Goal: Task Accomplishment & Management: Manage account settings

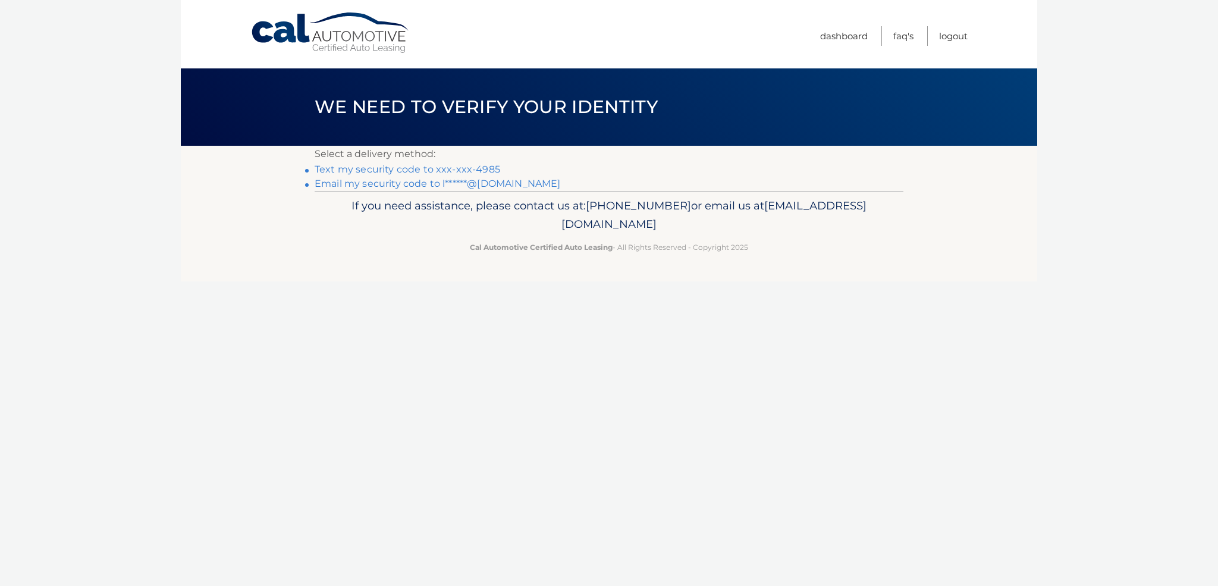
click at [471, 171] on link "Text my security code to xxx-xxx-4985" at bounding box center [408, 169] width 186 height 11
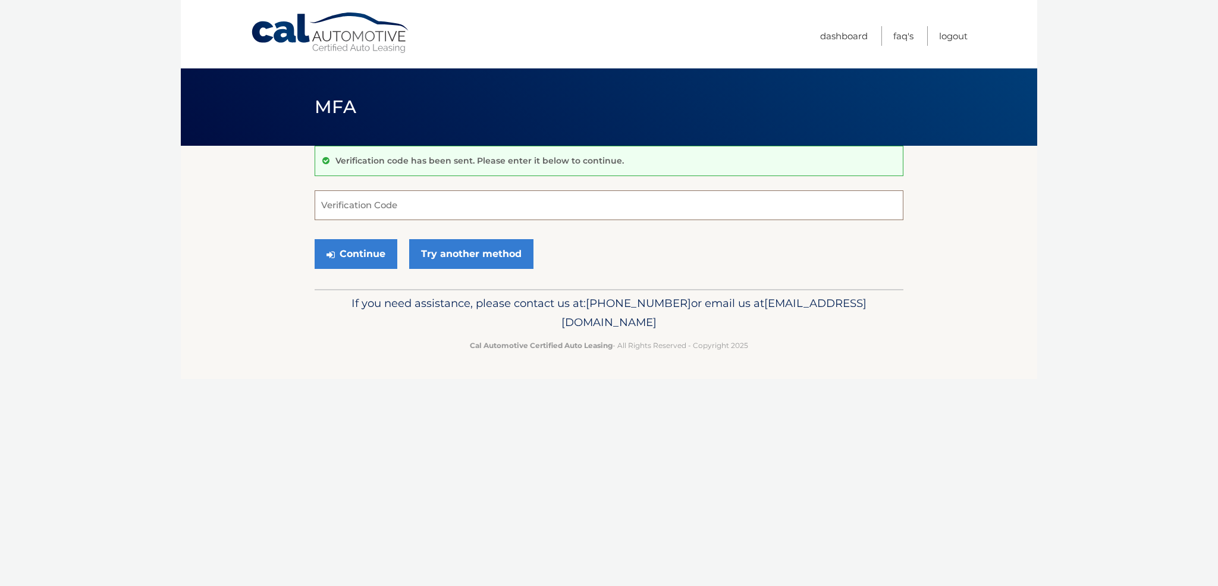
click at [351, 204] on input "Verification Code" at bounding box center [609, 205] width 589 height 30
type input "387996"
click at [356, 253] on button "Continue" at bounding box center [356, 254] width 83 height 30
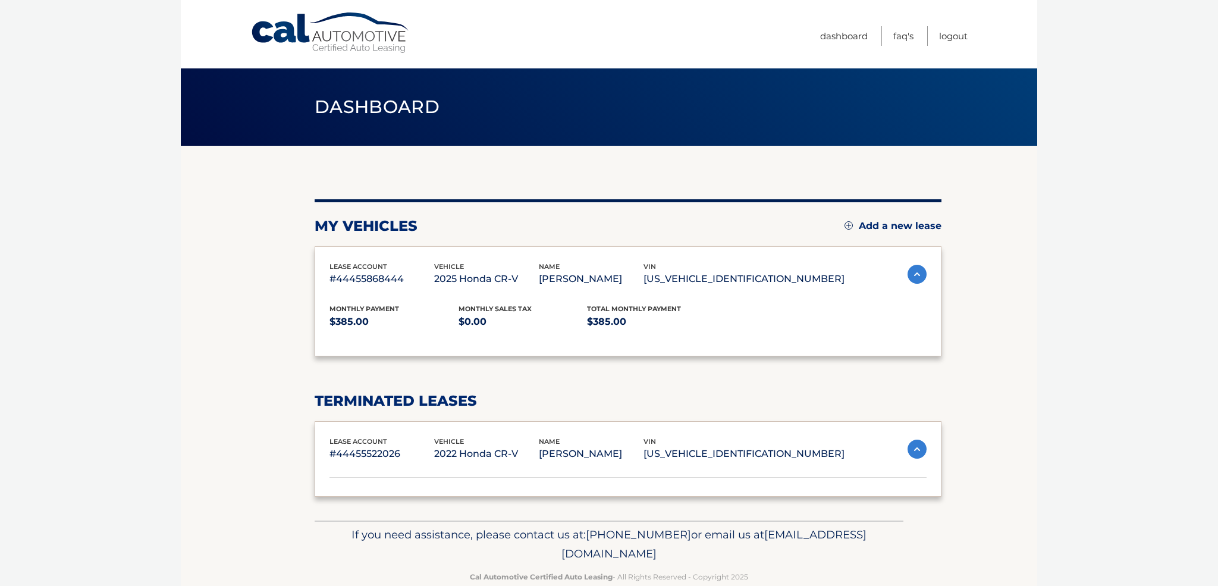
click at [353, 254] on div "lease account #44455868444 vehicle 2025 Honda CR-V name [PERSON_NAME] vin [US_V…" at bounding box center [628, 301] width 627 height 111
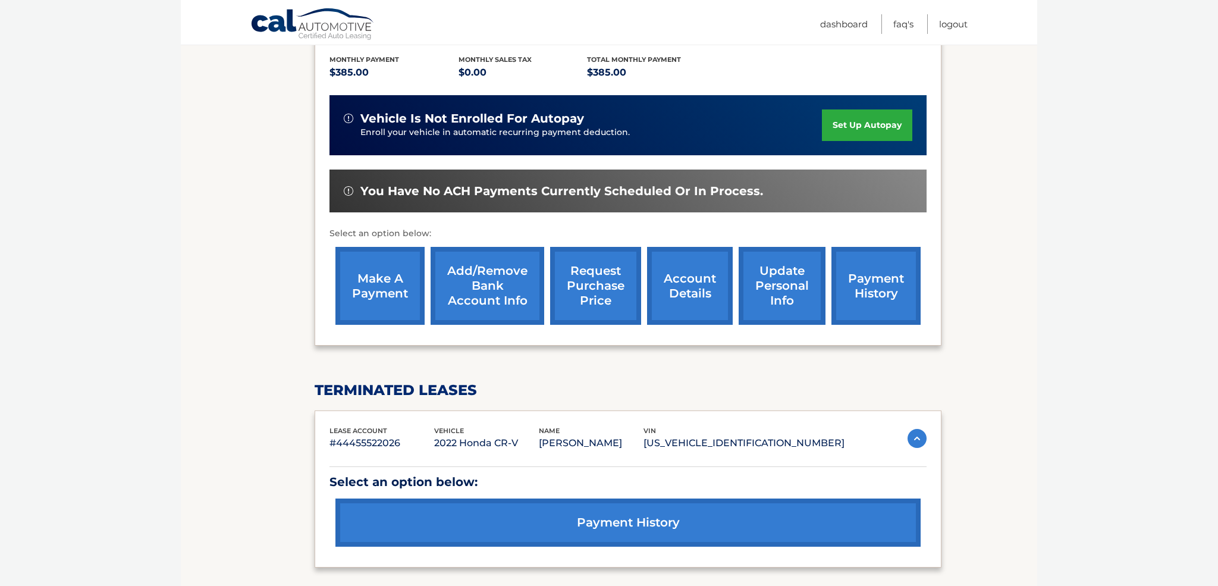
scroll to position [246, 0]
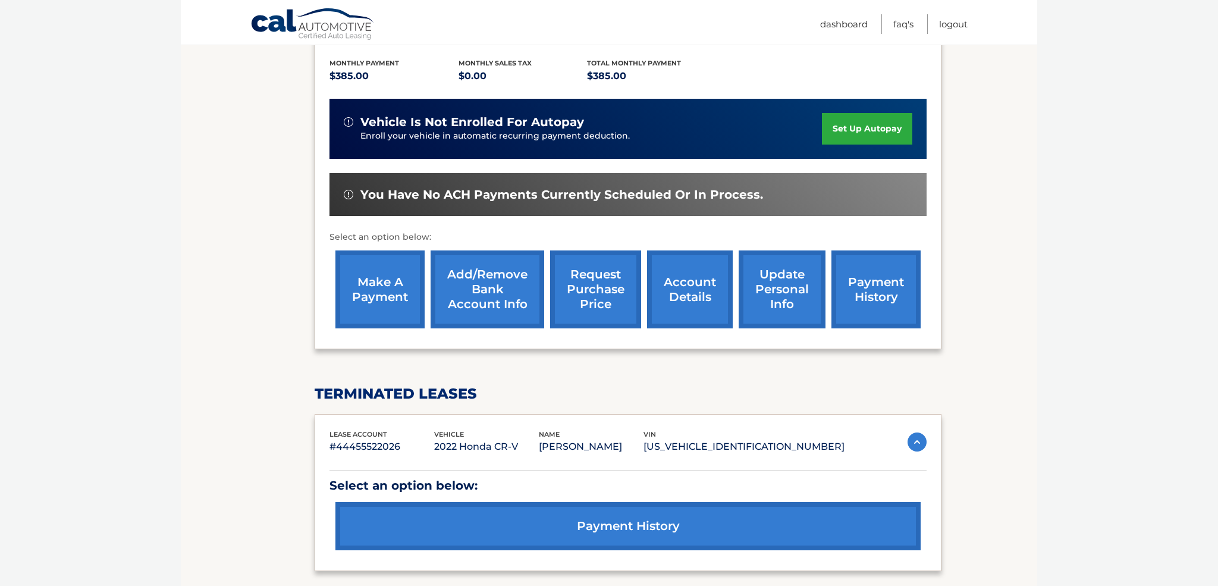
click at [369, 295] on link "make a payment" at bounding box center [379, 289] width 89 height 78
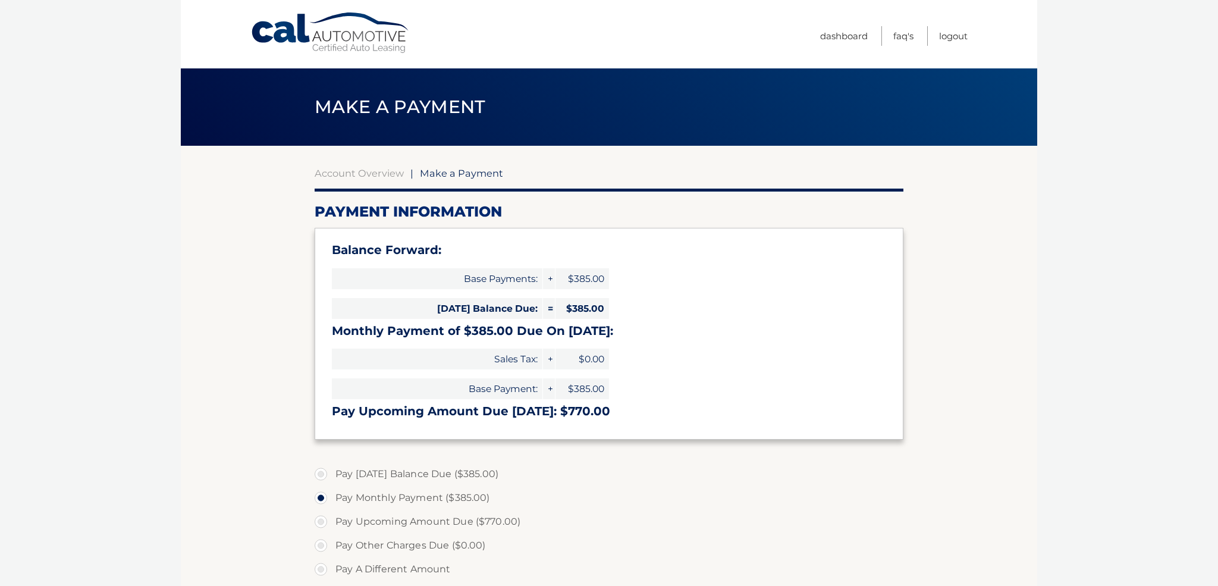
select select "Mjk3YTVkZjAtNzExMy00ZmIwLWE4M2EtNWFiYTI3NGFmNWQw"
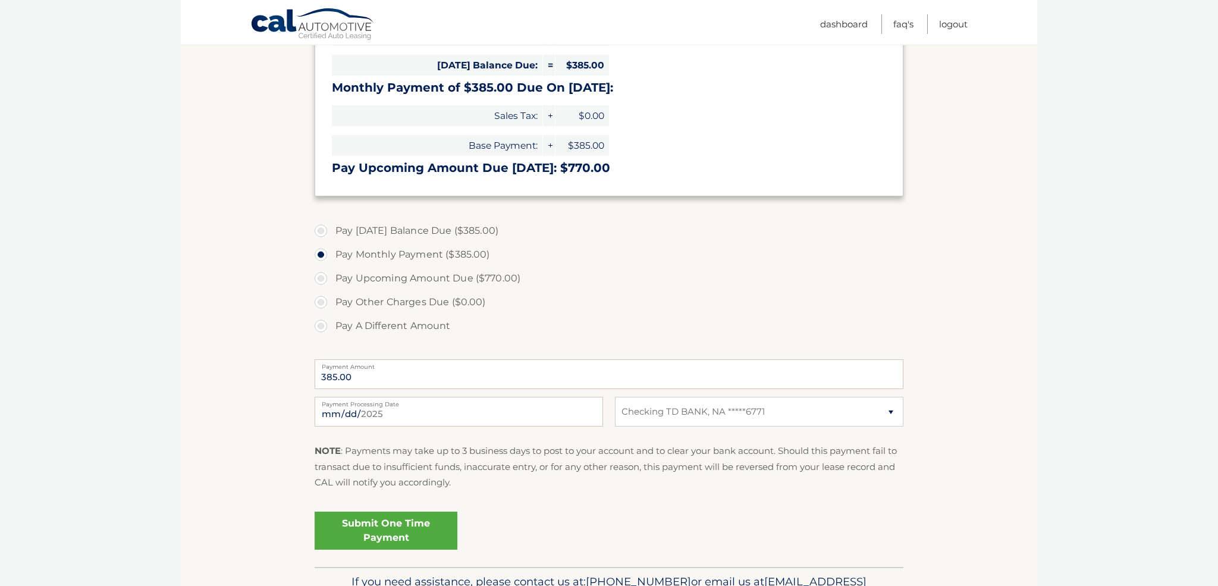
scroll to position [269, 0]
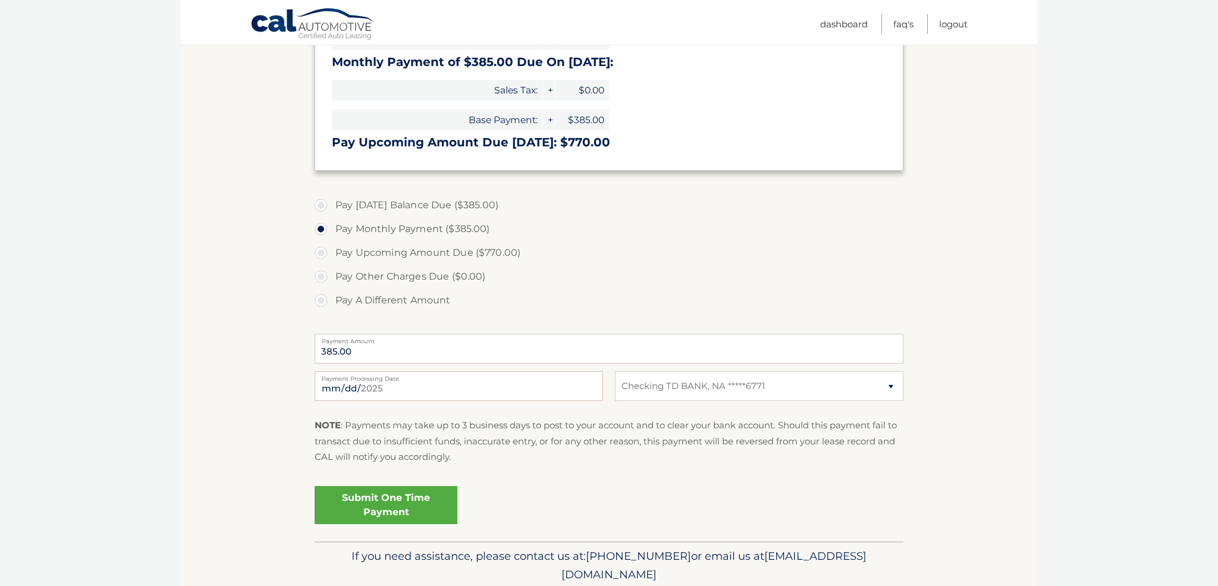
click at [373, 505] on link "Submit One Time Payment" at bounding box center [386, 505] width 143 height 38
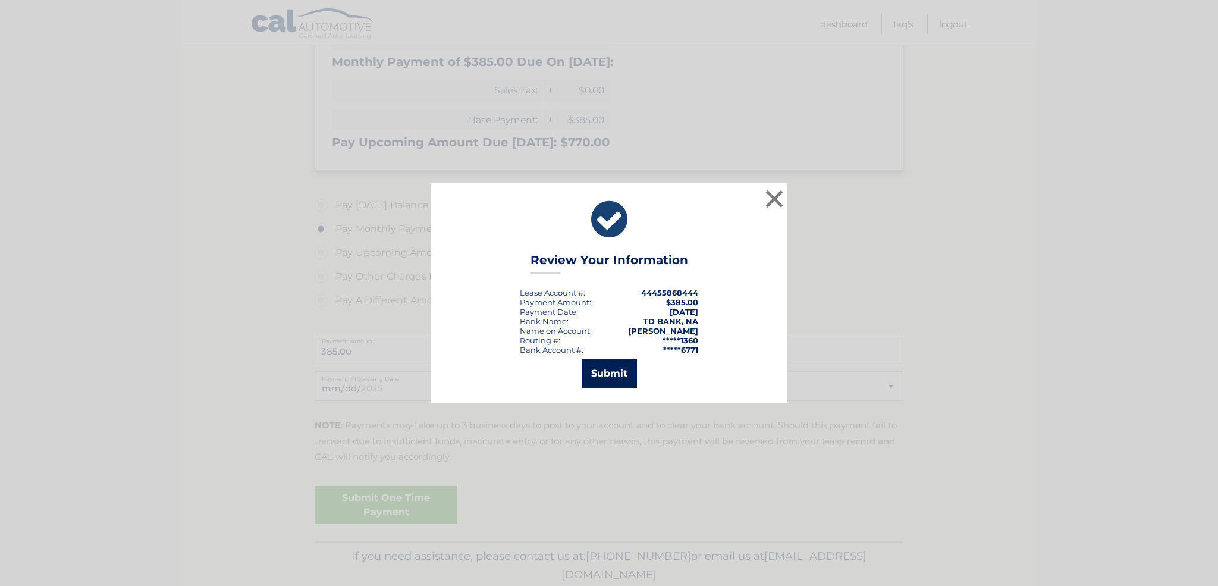
click at [615, 371] on button "Submit" at bounding box center [609, 373] width 55 height 29
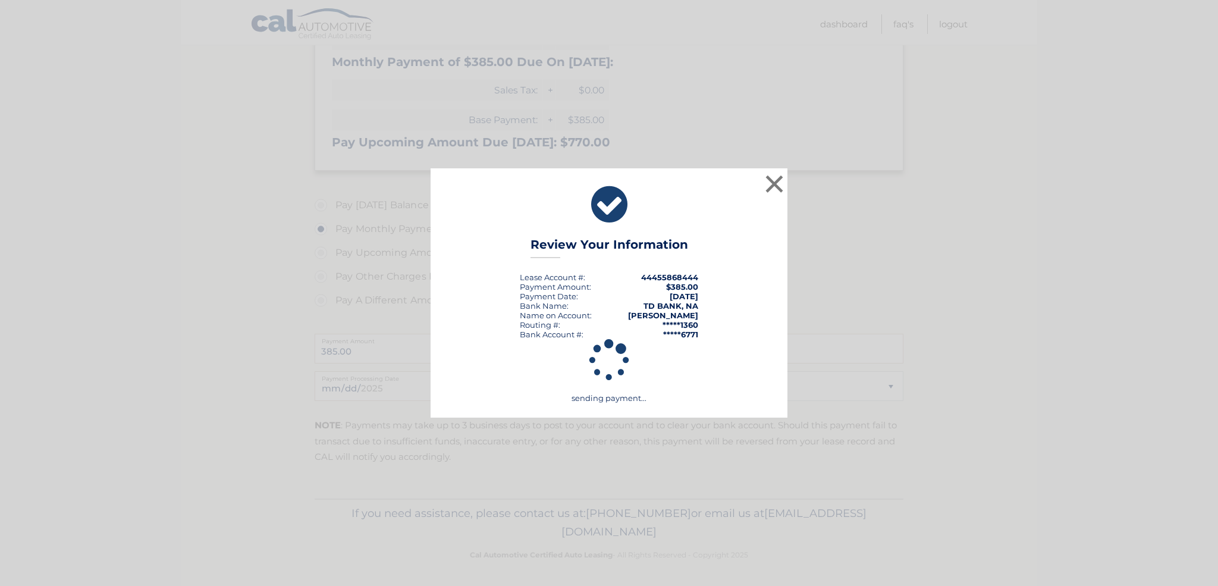
scroll to position [268, 0]
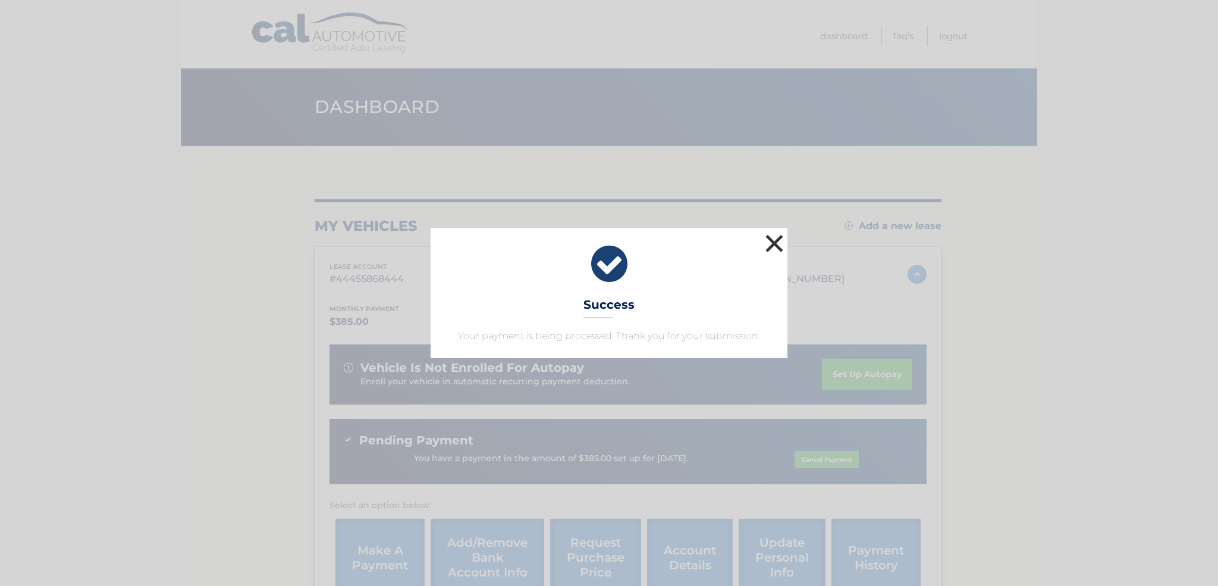
click at [763, 235] on button "×" at bounding box center [774, 243] width 24 height 24
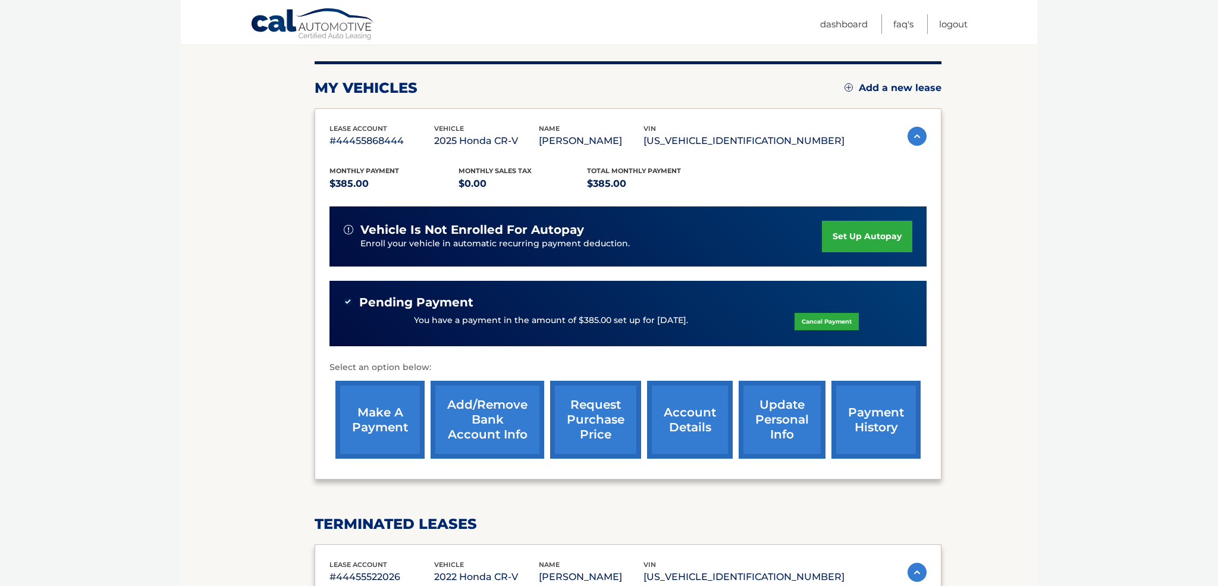
scroll to position [127, 0]
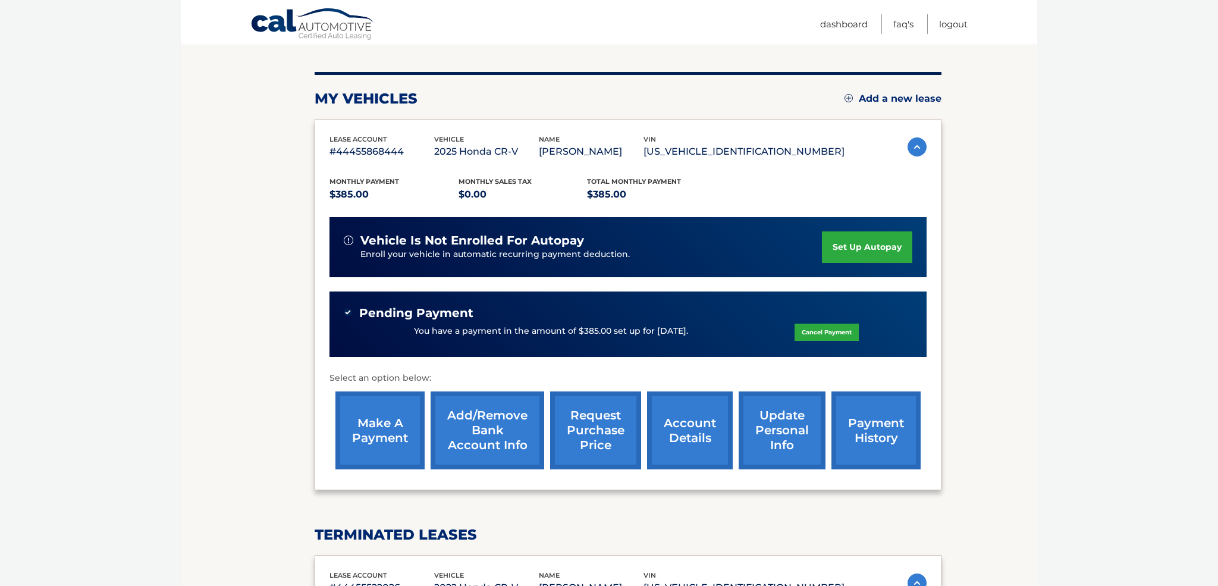
click at [681, 425] on link "account details" at bounding box center [690, 430] width 86 height 78
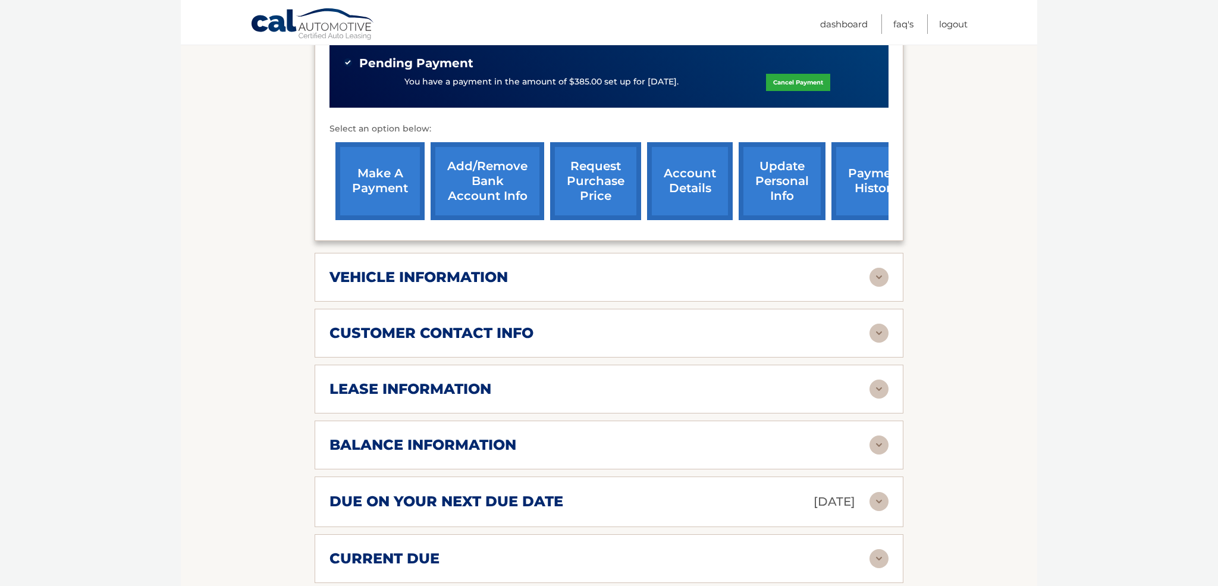
scroll to position [414, 0]
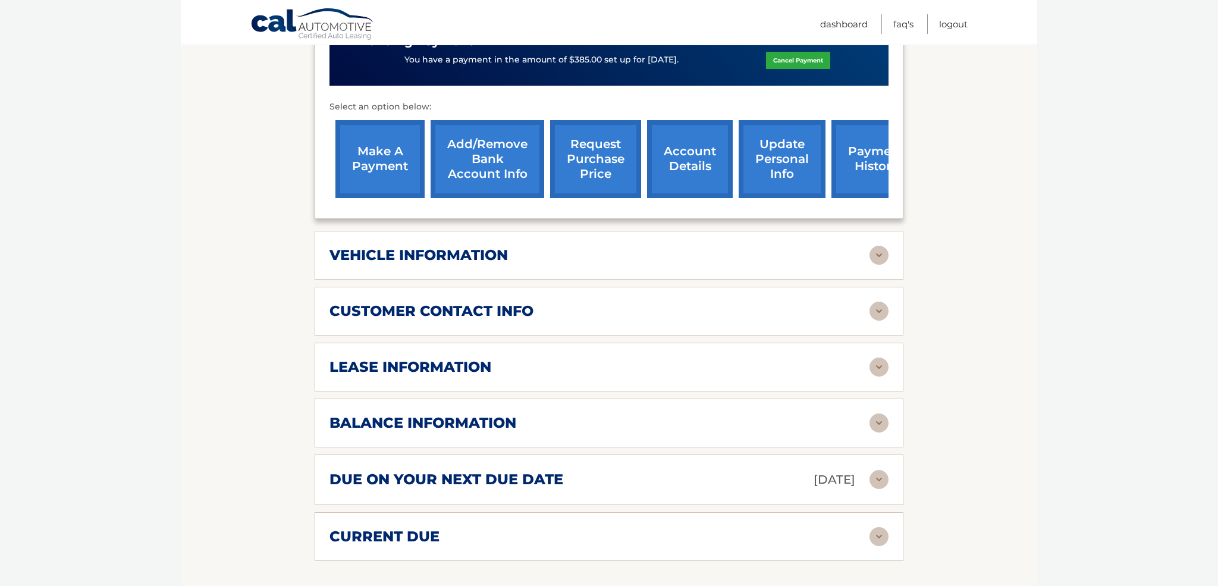
click at [876, 364] on img at bounding box center [878, 366] width 19 height 19
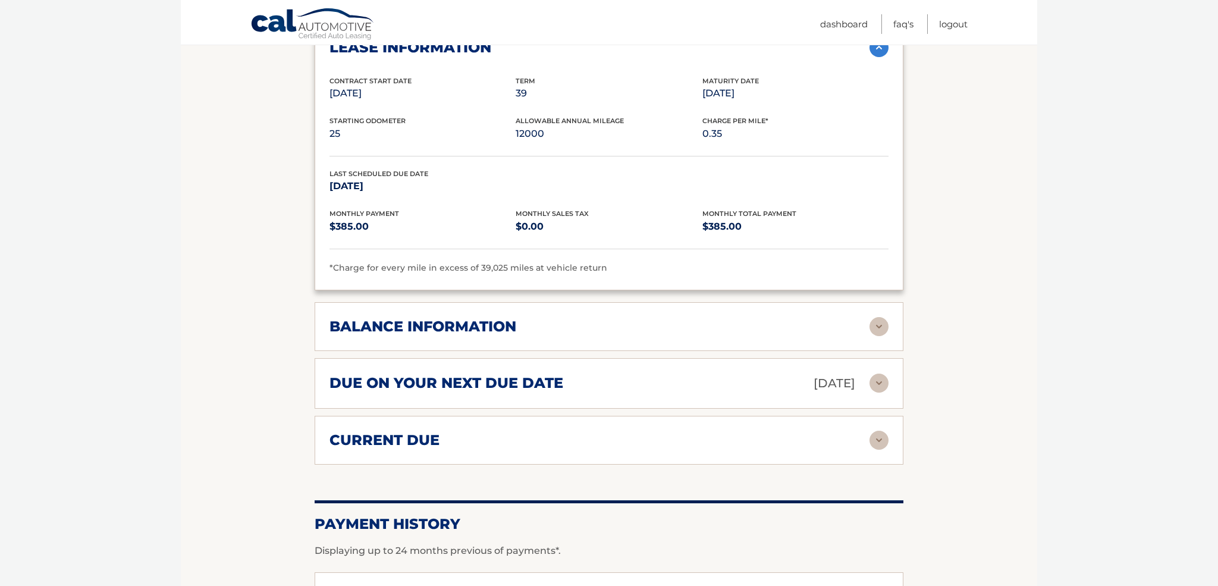
scroll to position [734, 0]
click at [884, 322] on img at bounding box center [878, 325] width 19 height 19
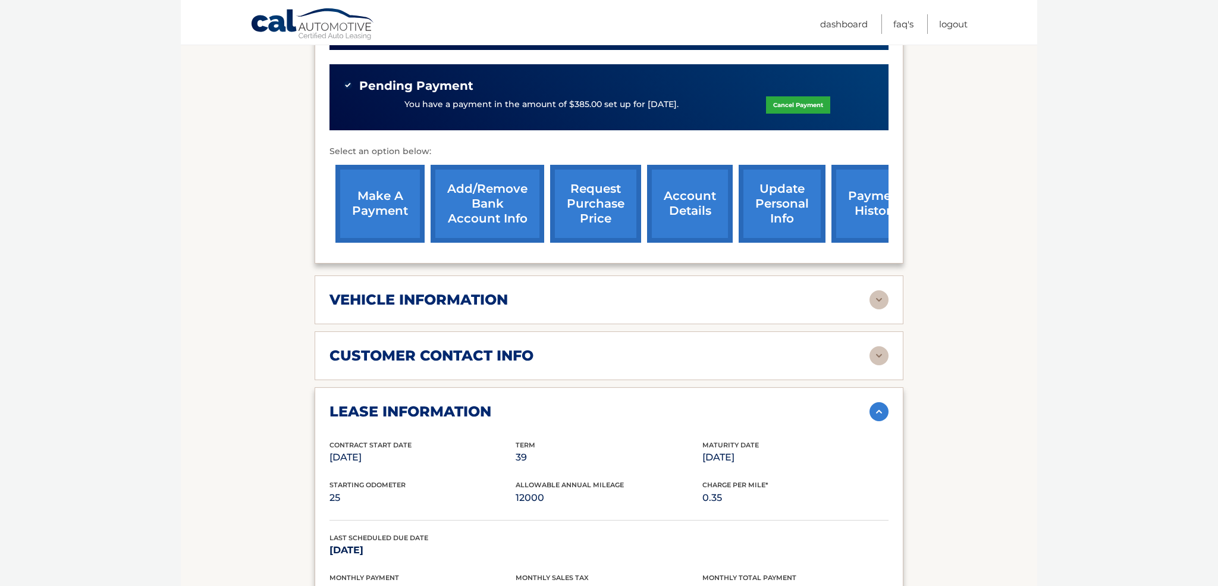
scroll to position [353, 0]
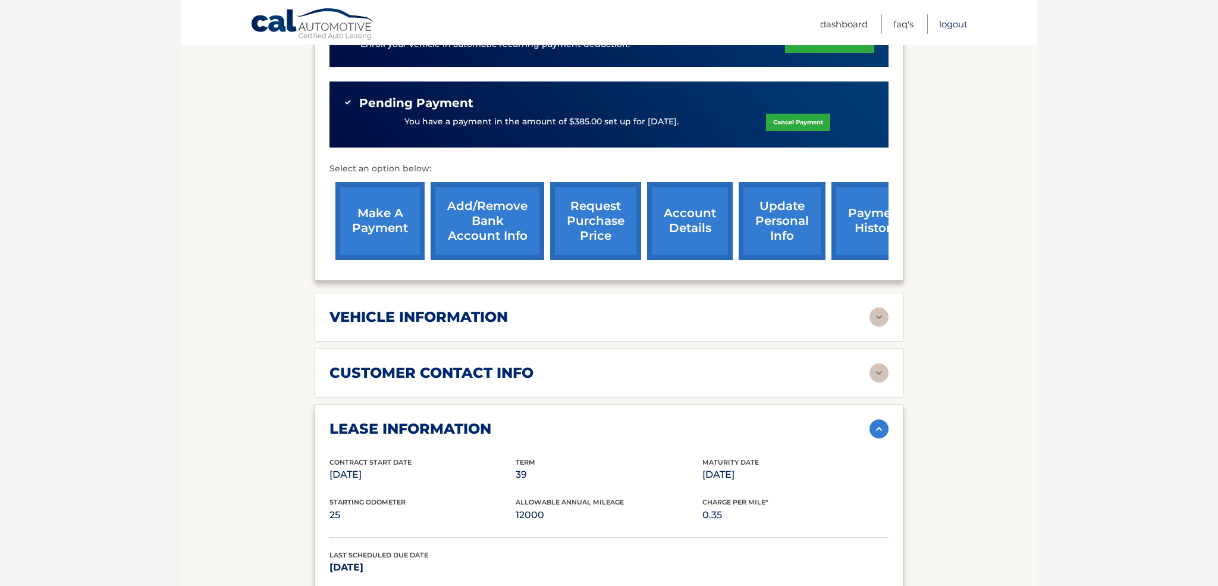
click at [954, 26] on link "Logout" at bounding box center [953, 24] width 29 height 20
